Goal: Task Accomplishment & Management: Manage account settings

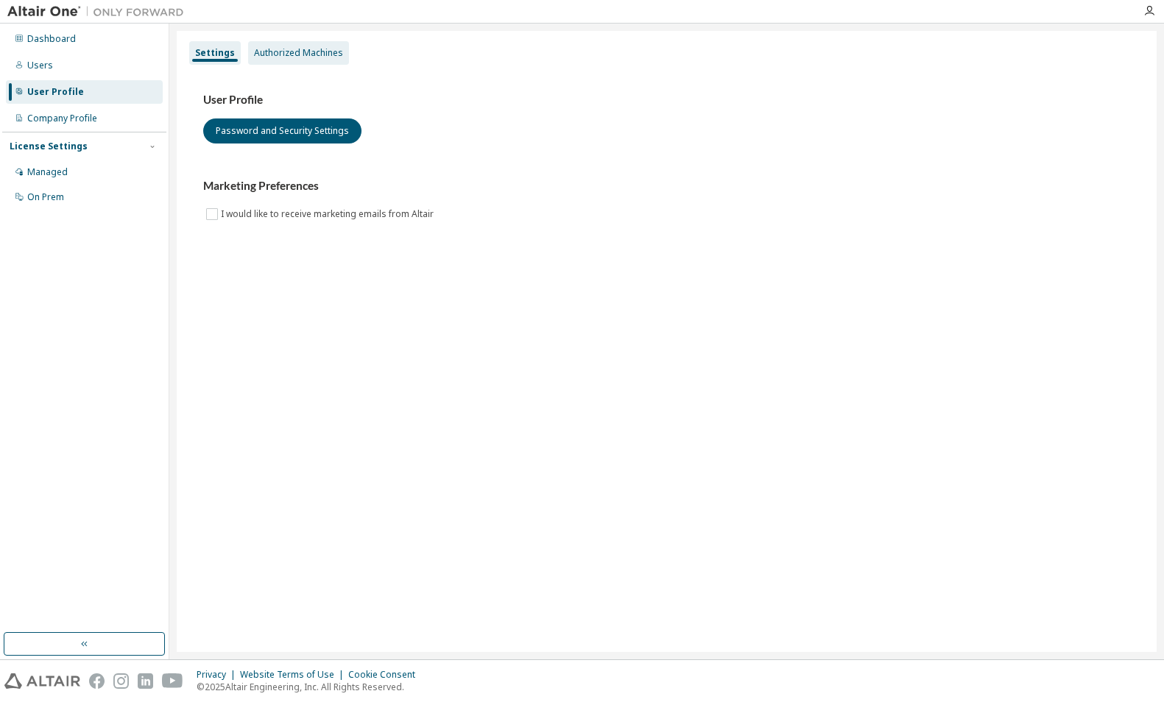
click at [323, 48] on div "Authorized Machines" at bounding box center [298, 53] width 89 height 12
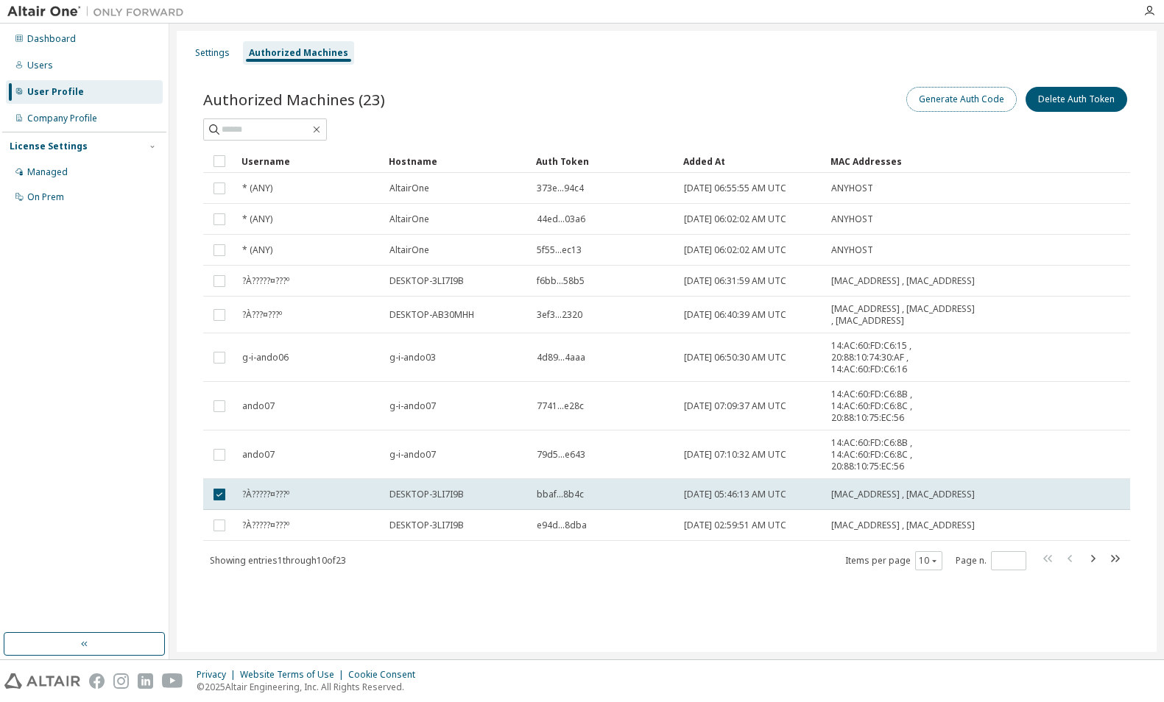
click at [945, 94] on button "Generate Auth Code" at bounding box center [961, 99] width 110 height 25
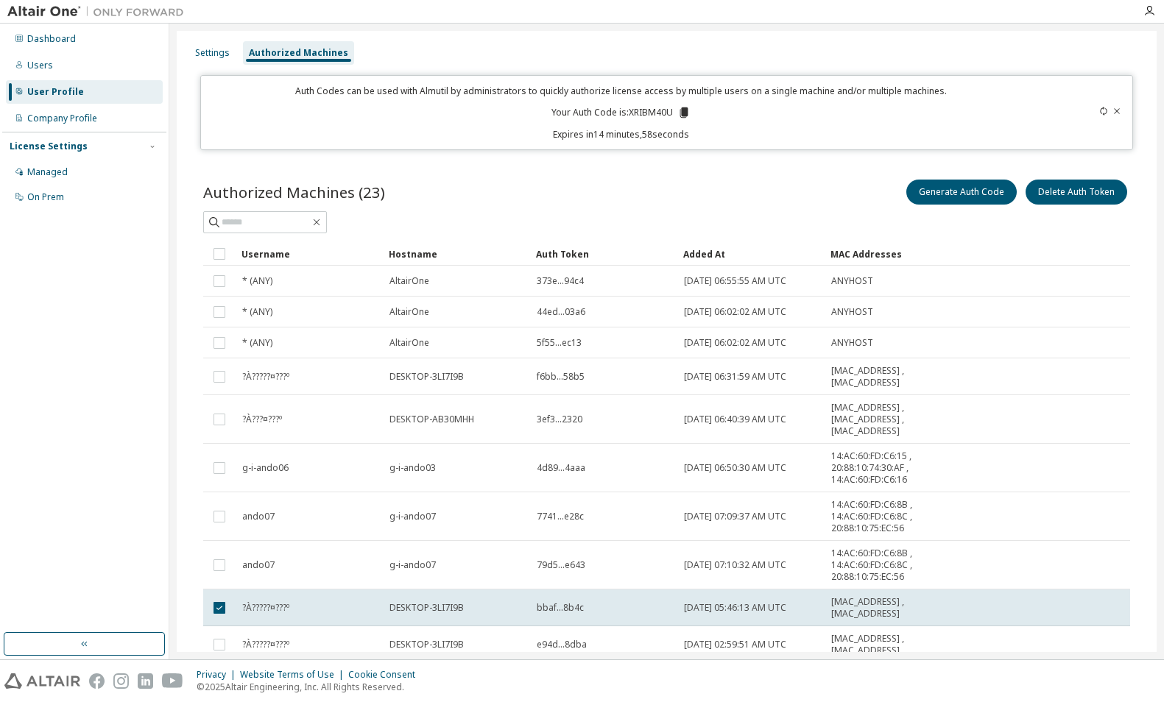
click at [683, 110] on icon at bounding box center [684, 113] width 8 height 10
click at [499, 680] on div "Privacy Website Terms of Use Cookie Consent © 2025 Altair Engineering, Inc. All…" at bounding box center [582, 682] width 1164 height 42
click at [683, 110] on icon at bounding box center [684, 113] width 8 height 10
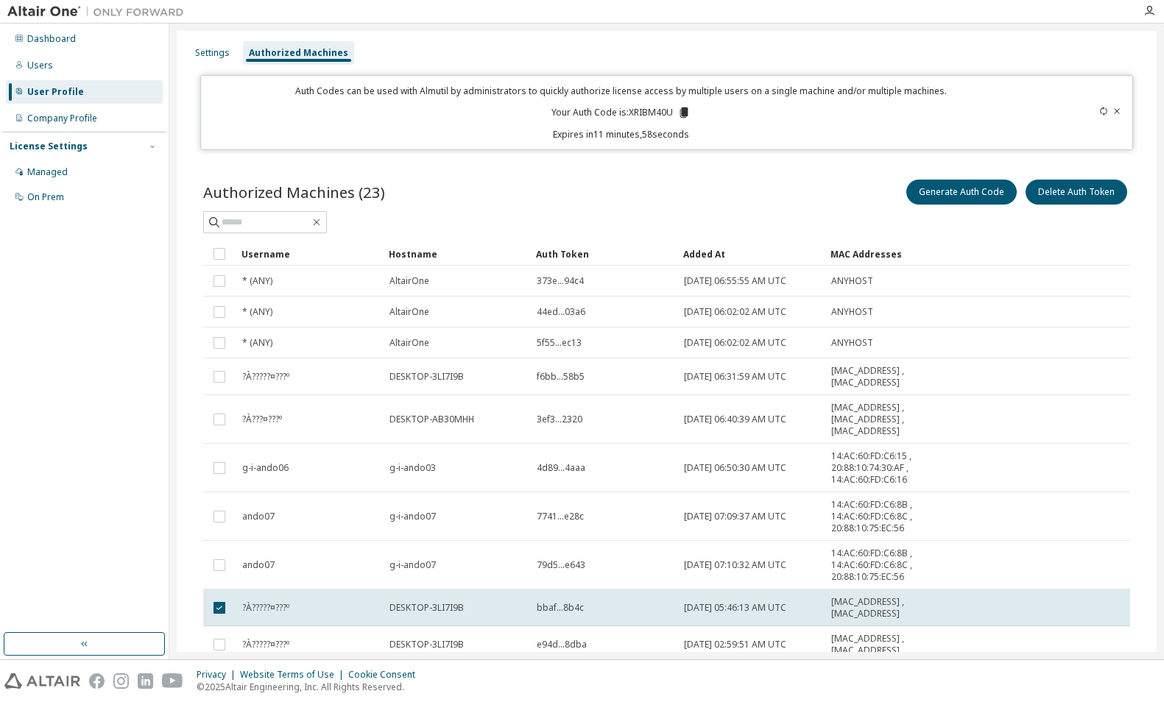
click at [866, 180] on div "Generate Auth Code Delete Auth Token" at bounding box center [899, 192] width 464 height 31
